Goal: Task Accomplishment & Management: Manage account settings

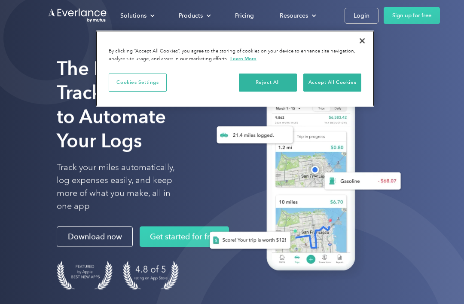
click at [274, 81] on button "Reject All" at bounding box center [268, 82] width 58 height 18
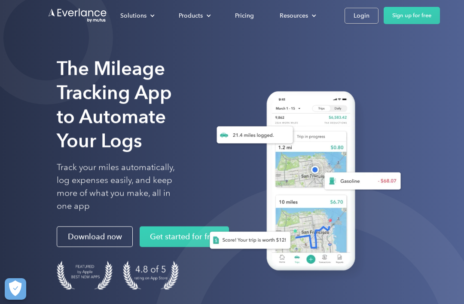
click at [363, 12] on div "Login" at bounding box center [362, 15] width 16 height 11
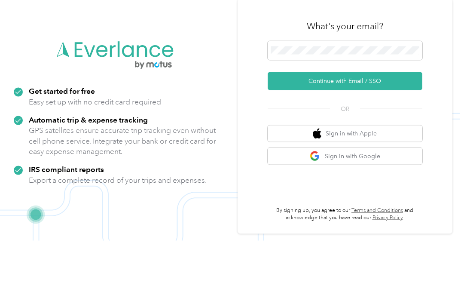
scroll to position [55, 0]
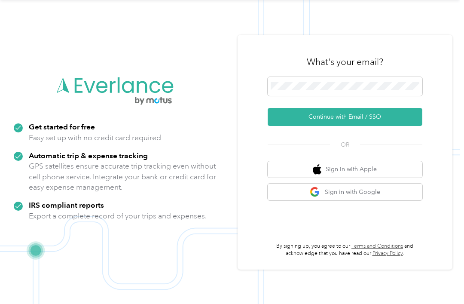
click at [337, 108] on button "Continue with Email / SSO" at bounding box center [345, 117] width 155 height 18
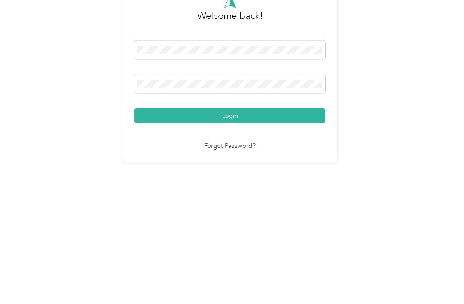
click at [232, 199] on button "Login" at bounding box center [229, 206] width 191 height 15
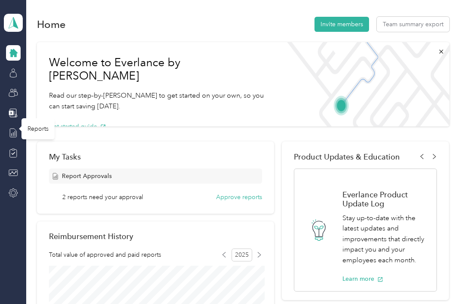
click at [12, 128] on icon at bounding box center [13, 132] width 9 height 9
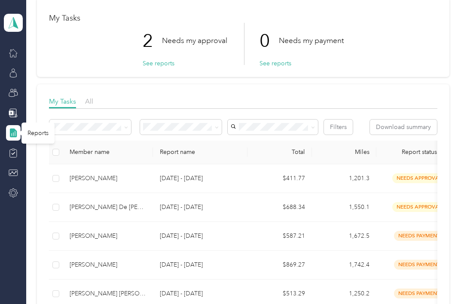
scroll to position [41, 0]
click at [76, 202] on div "Erick N. De Jesus Alicea" at bounding box center [108, 206] width 76 height 9
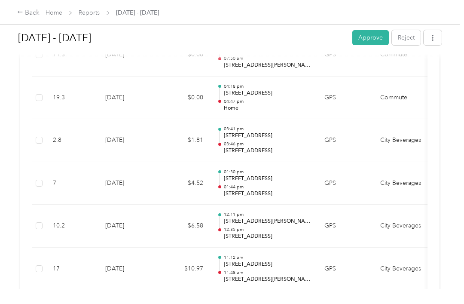
scroll to position [1058, 0]
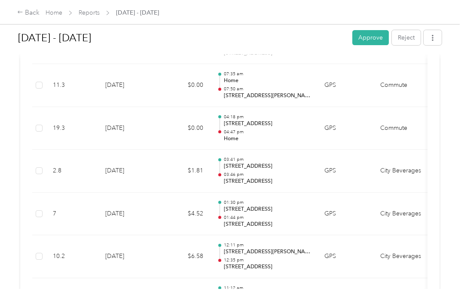
click at [383, 21] on div "Back Home Reports Sep 1 - 30, 2025" at bounding box center [232, 12] width 464 height 24
click at [376, 30] on button "Approve" at bounding box center [370, 37] width 37 height 15
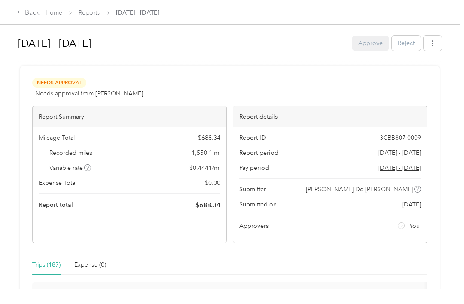
scroll to position [0, 0]
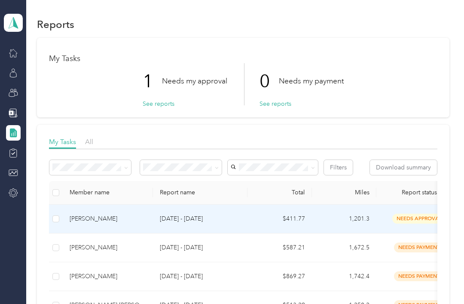
click at [194, 214] on p "Sep 1 - 30, 2025" at bounding box center [200, 218] width 81 height 9
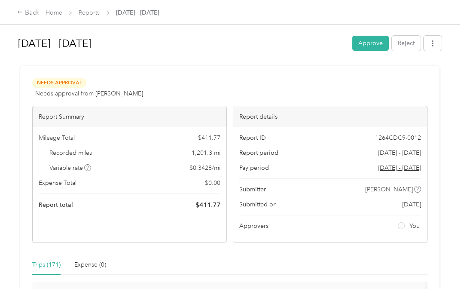
click at [378, 40] on button "Approve" at bounding box center [370, 43] width 37 height 15
